Goal: Find specific page/section: Find specific page/section

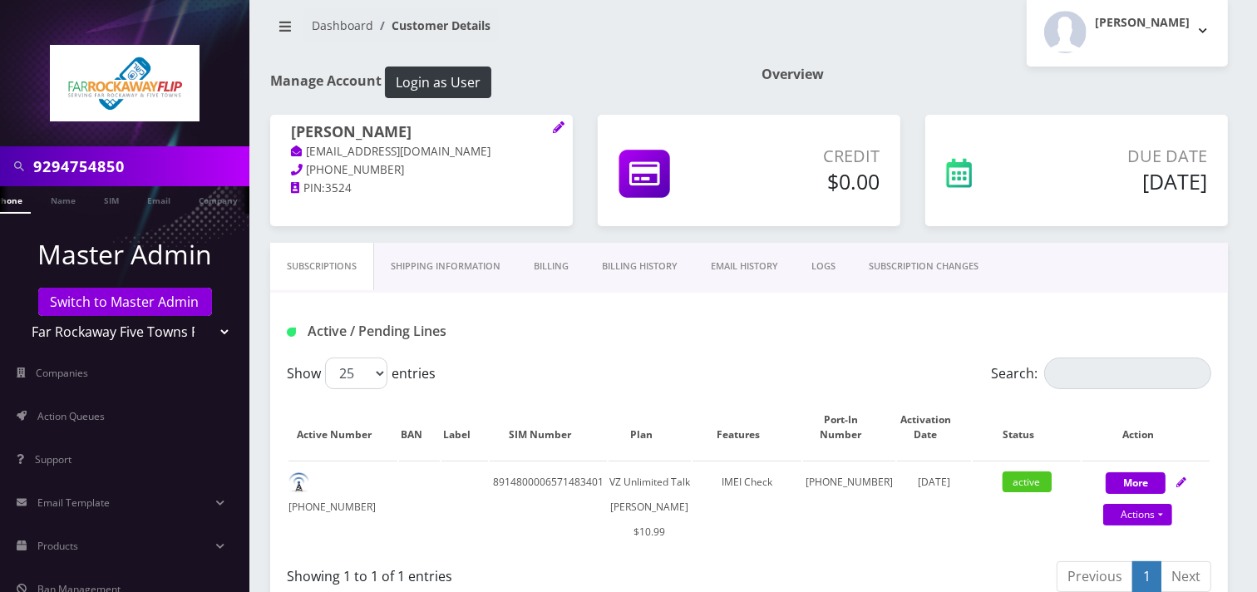
scroll to position [0, 25]
click at [130, 164] on input "9294754850" at bounding box center [139, 166] width 212 height 32
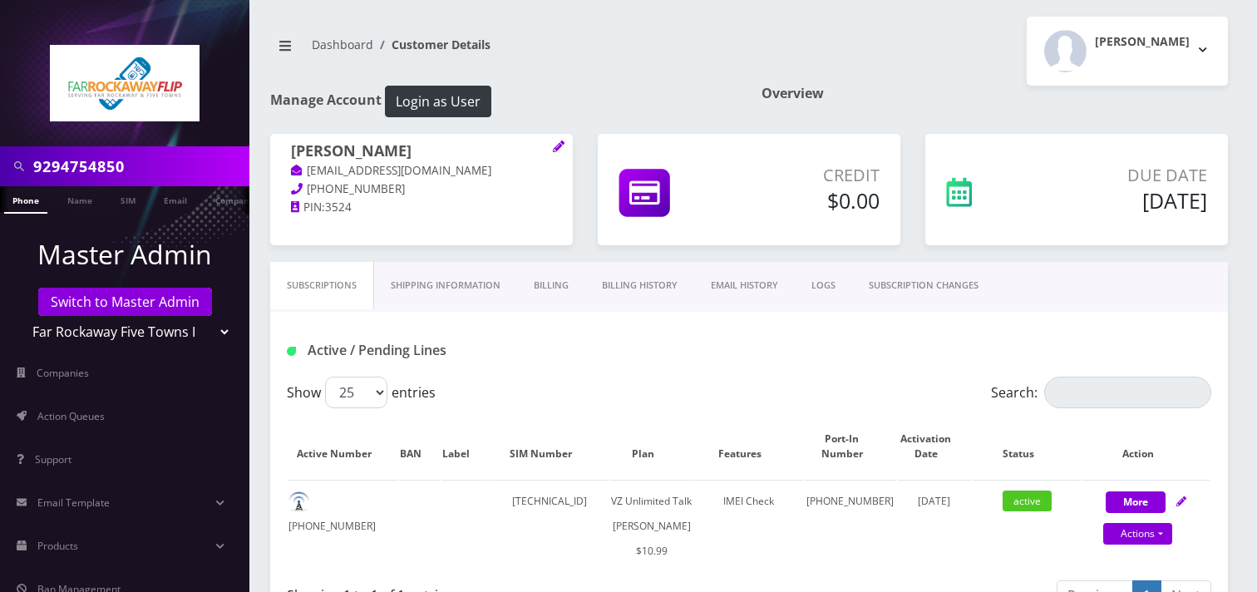
scroll to position [92, 0]
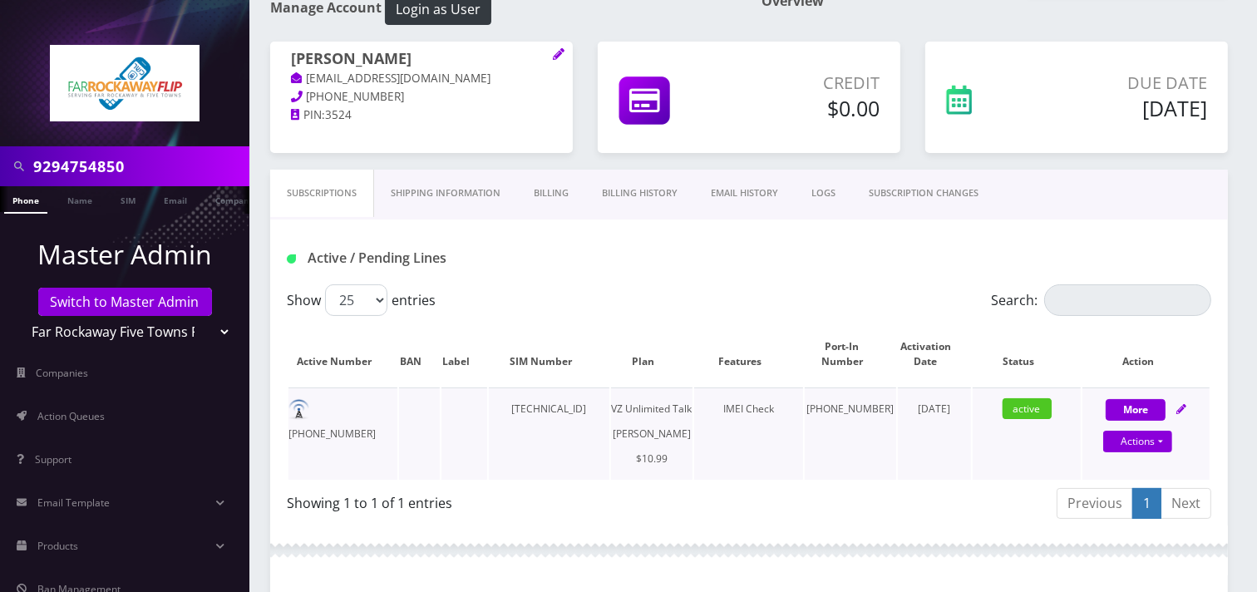
click at [377, 416] on td "[PHONE_NUMBER]" at bounding box center [342, 433] width 109 height 92
click at [391, 440] on td "[PHONE_NUMBER]" at bounding box center [342, 433] width 109 height 92
drag, startPoint x: 386, startPoint y: 411, endPoint x: 325, endPoint y: 400, distance: 62.6
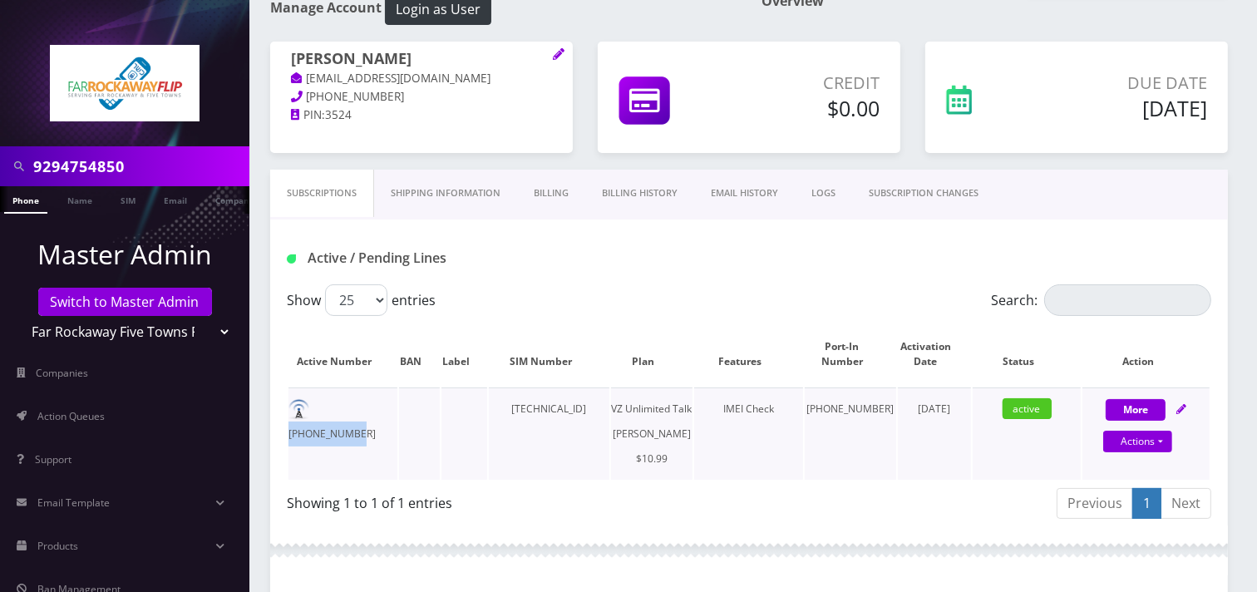
click at [318, 396] on td "[PHONE_NUMBER]" at bounding box center [342, 433] width 109 height 92
copy td "[PHONE_NUMBER]"
click at [404, 414] on td at bounding box center [419, 433] width 41 height 92
drag, startPoint x: 399, startPoint y: 409, endPoint x: 321, endPoint y: 395, distance: 79.4
click at [321, 394] on tr "[PHONE_NUMBER] [TECHNICAL_ID] VZ Unlimited Talk [PERSON_NAME] $10.99 IMEI Check…" at bounding box center [748, 433] width 921 height 92
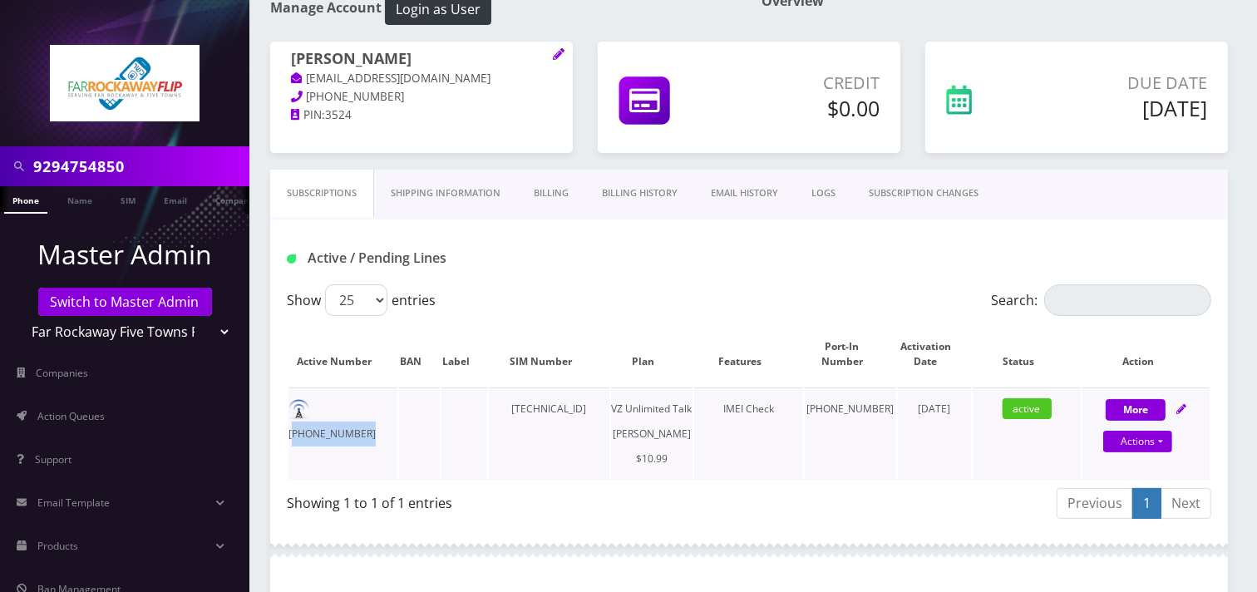
click at [372, 463] on td "[PHONE_NUMBER]" at bounding box center [342, 433] width 109 height 92
click at [361, 416] on td "[PHONE_NUMBER]" at bounding box center [342, 433] width 109 height 92
click at [362, 416] on td "[PHONE_NUMBER]" at bounding box center [342, 433] width 109 height 92
copy td "[PHONE_NUMBER]"
